Goal: Information Seeking & Learning: Learn about a topic

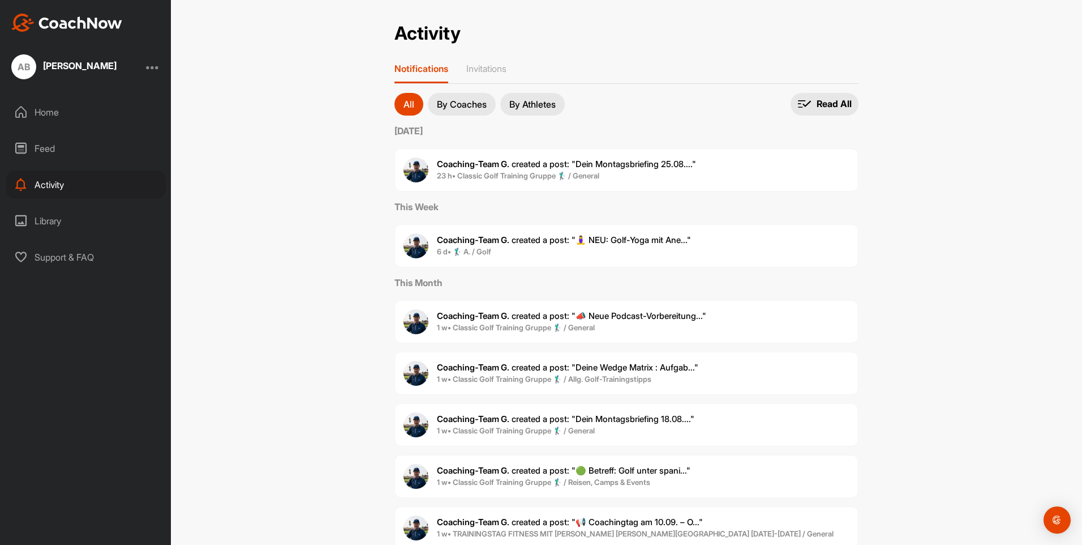
click at [658, 163] on span "Coaching-Team G. created a post : "Dein Montagsbriefing 25.08...."" at bounding box center [566, 164] width 259 height 11
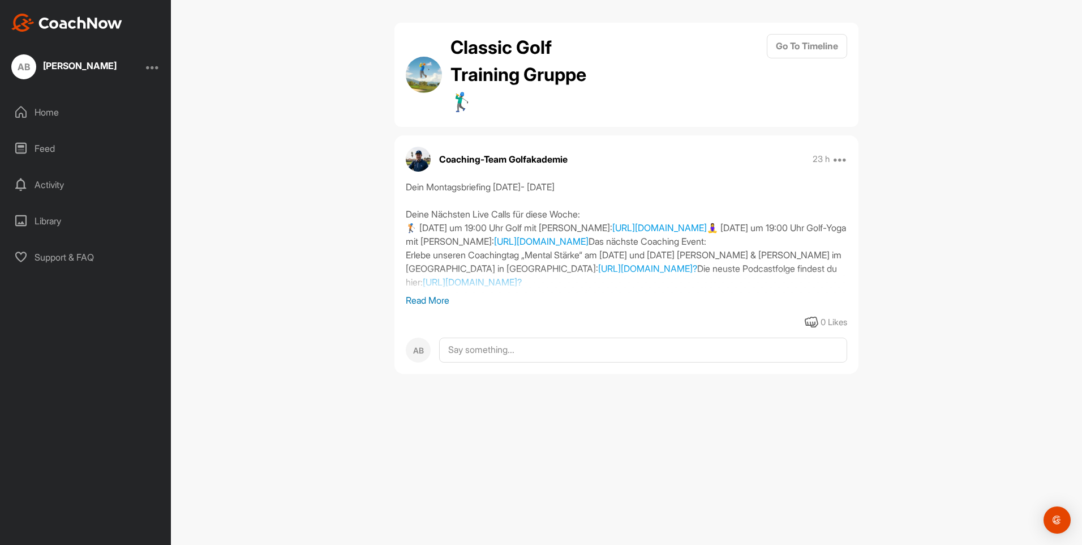
click at [430, 298] on p "Read More" at bounding box center [627, 300] width 442 height 14
